Goal: Task Accomplishment & Management: Use online tool/utility

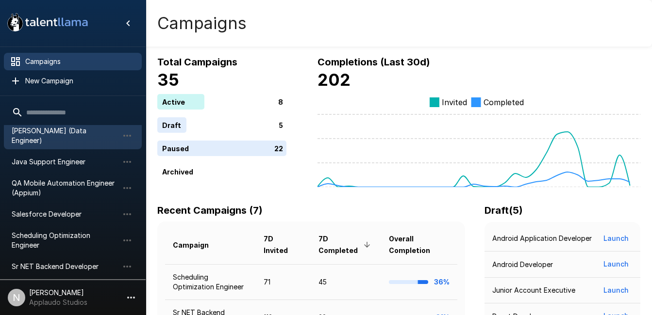
scroll to position [50, 0]
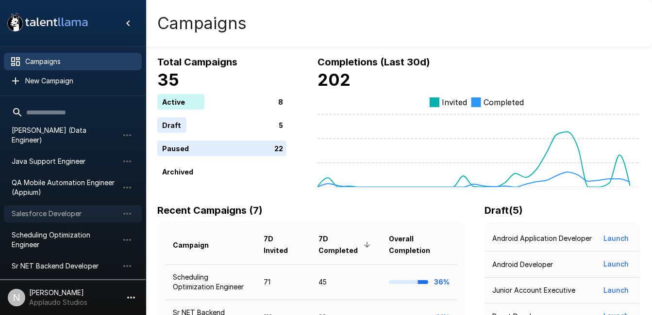
click at [60, 209] on span "Salesforce Developer" at bounding box center [65, 214] width 107 height 10
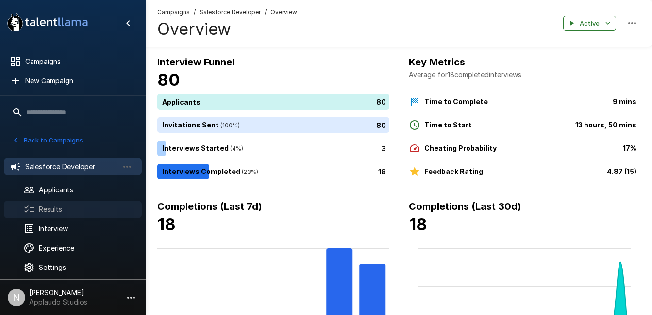
click at [63, 210] on span "Results" at bounding box center [86, 210] width 95 height 10
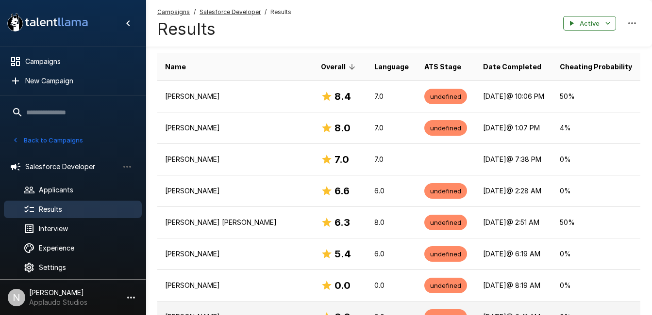
scroll to position [152, 0]
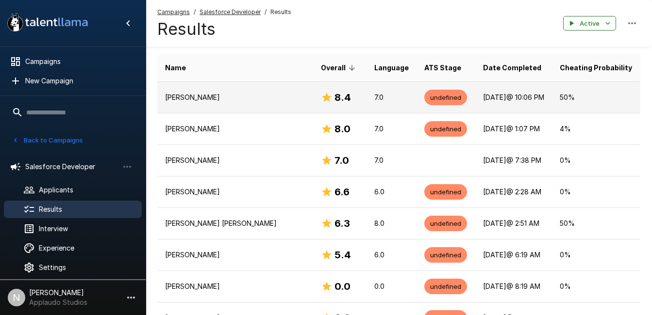
click at [262, 106] on td "[PERSON_NAME]" at bounding box center [235, 98] width 156 height 32
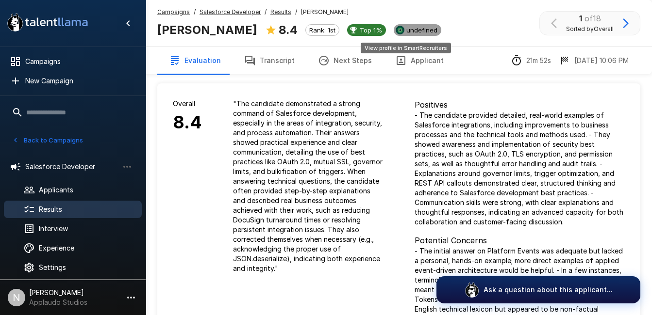
click at [416, 33] on span "undefined" at bounding box center [421, 30] width 39 height 8
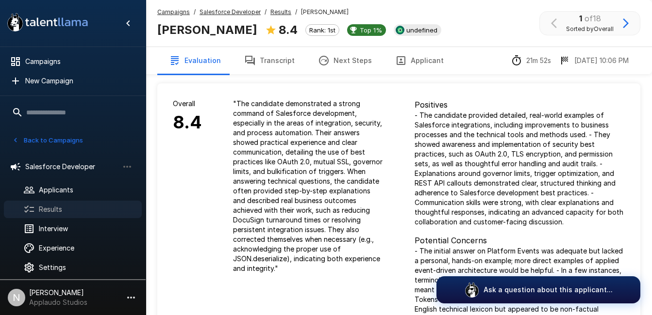
click at [62, 208] on span "Results" at bounding box center [86, 210] width 95 height 10
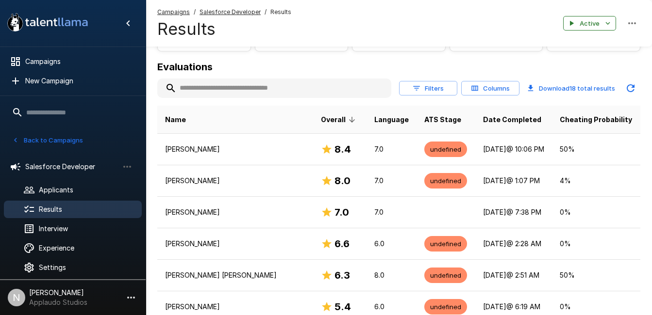
scroll to position [100, 0]
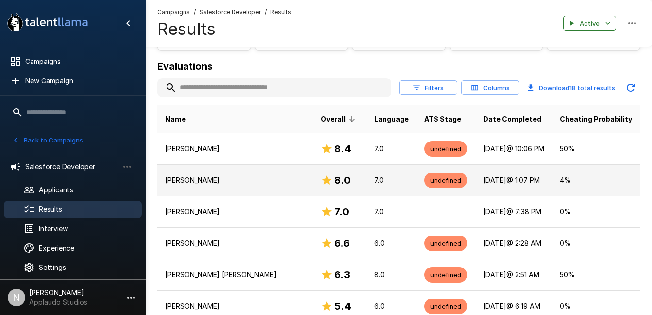
click at [250, 188] on td "[PERSON_NAME]" at bounding box center [235, 181] width 156 height 32
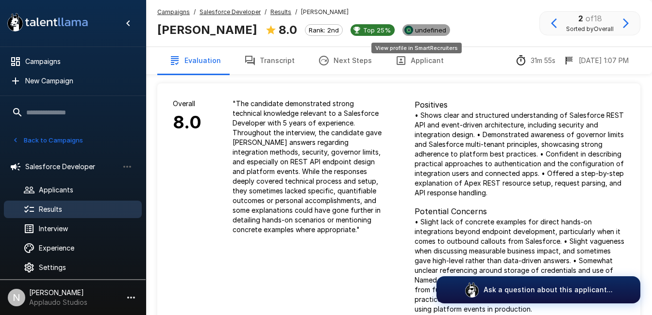
click at [427, 26] on div "undefined" at bounding box center [426, 30] width 48 height 12
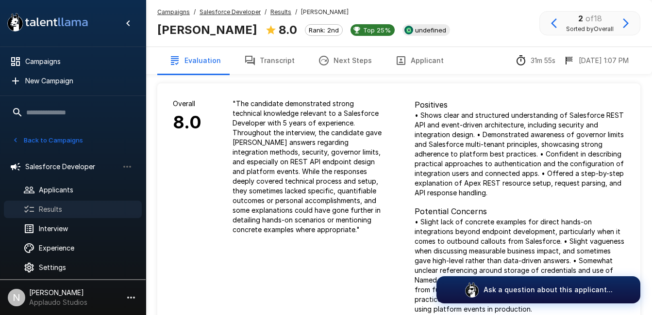
click at [79, 210] on span "Results" at bounding box center [86, 210] width 95 height 10
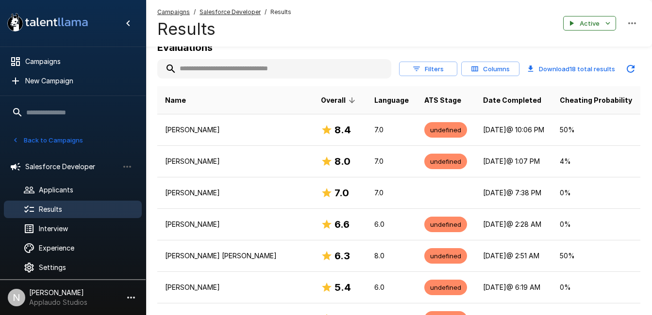
scroll to position [120, 0]
click at [228, 189] on p "[PERSON_NAME]" at bounding box center [235, 193] width 140 height 10
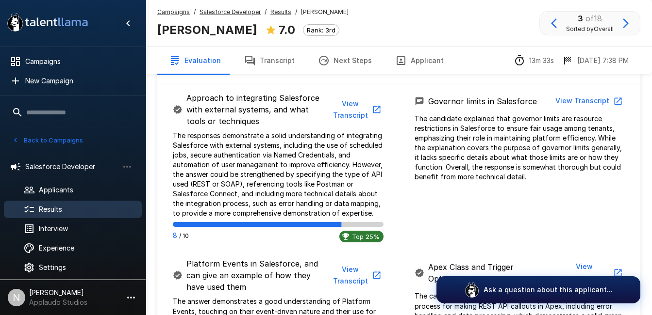
scroll to position [463, 0]
